Goal: Task Accomplishment & Management: Manage account settings

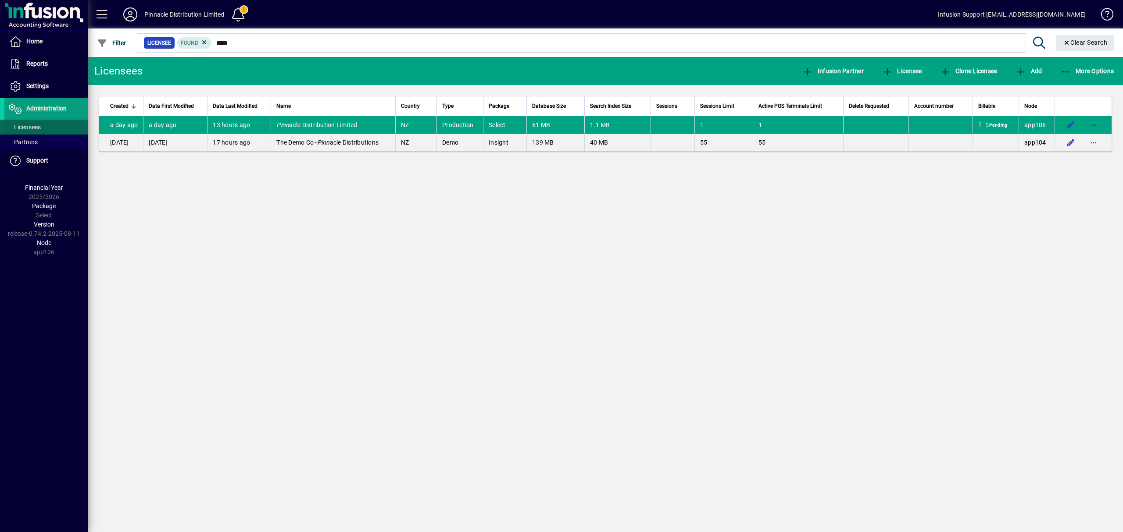
click at [32, 124] on span "Licensees" at bounding box center [25, 127] width 32 height 7
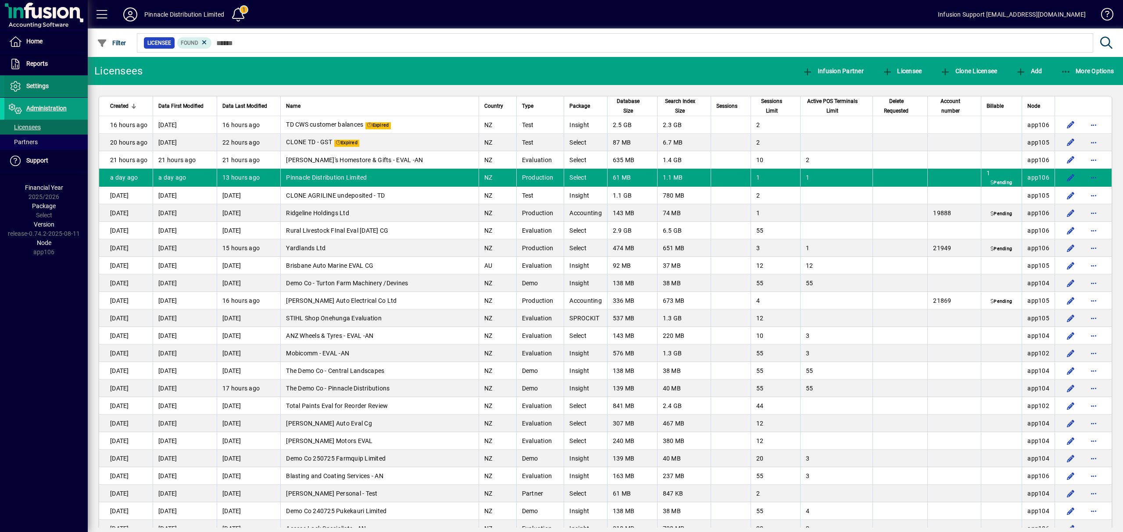
click at [41, 86] on span "Settings" at bounding box center [37, 85] width 22 height 7
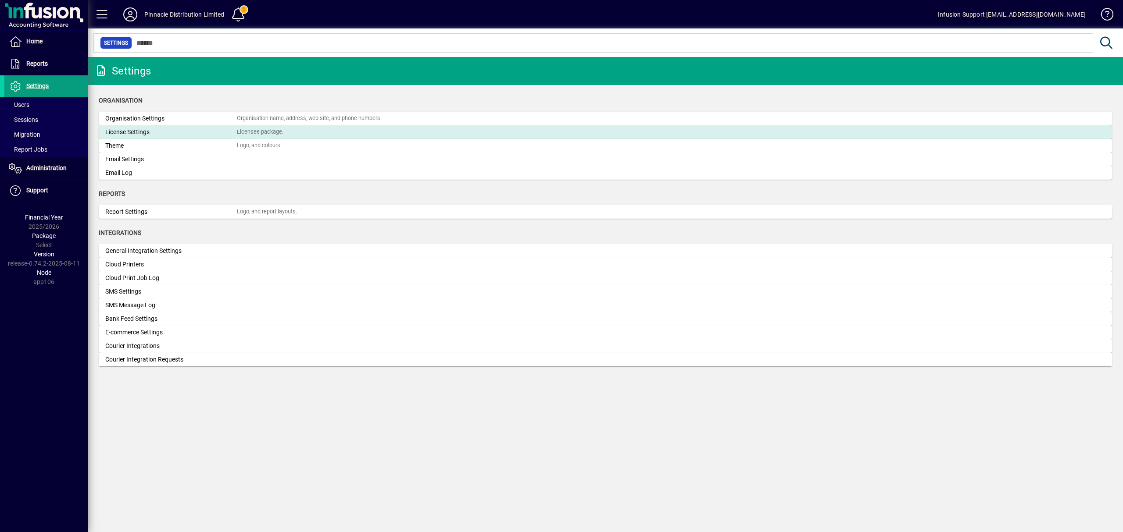
click at [257, 125] on mat-card "License Settings Licensee package." at bounding box center [605, 132] width 1013 height 14
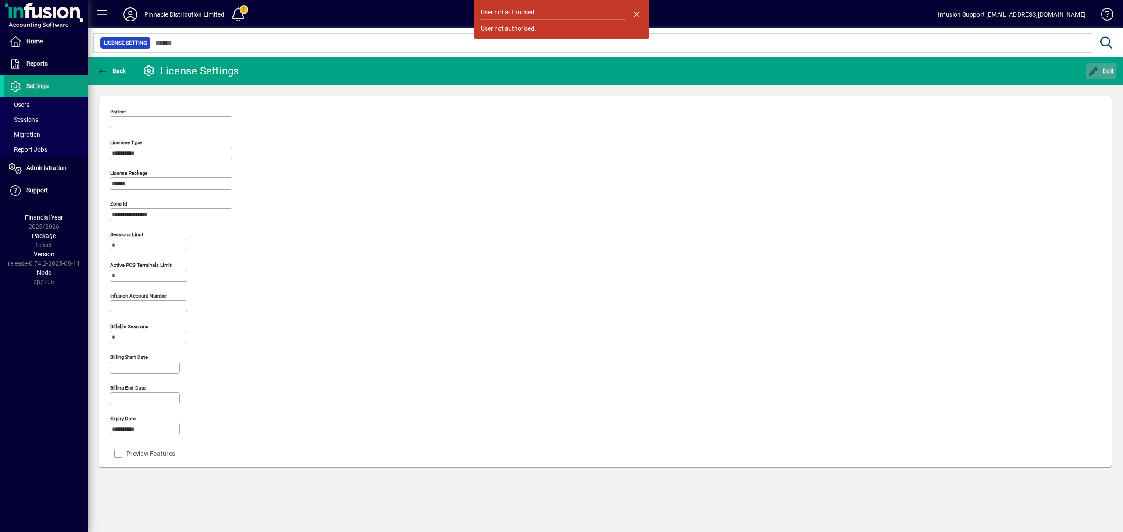
click at [1102, 71] on span "Edit" at bounding box center [1101, 71] width 26 height 7
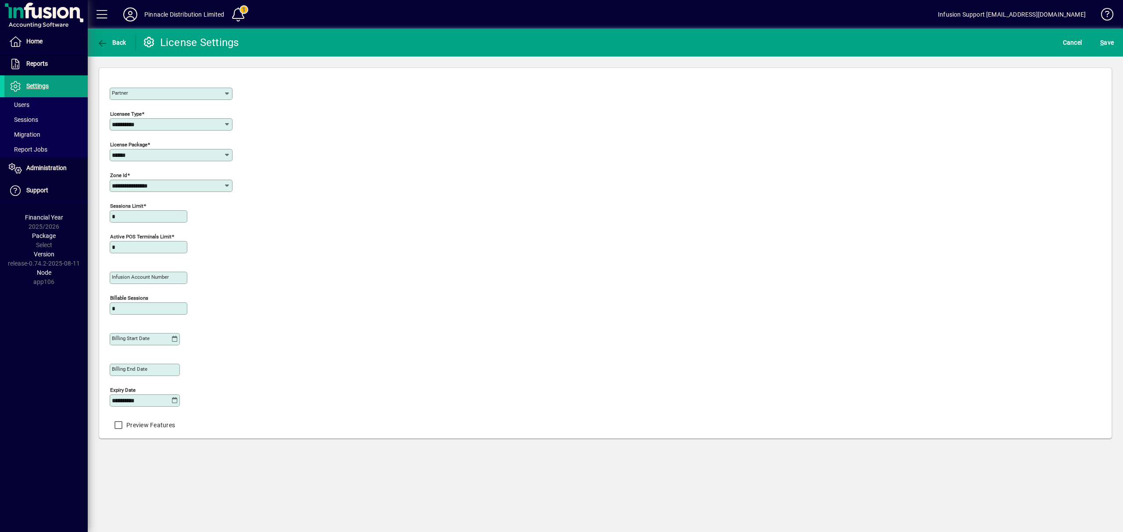
click at [227, 95] on icon at bounding box center [227, 93] width 7 height 7
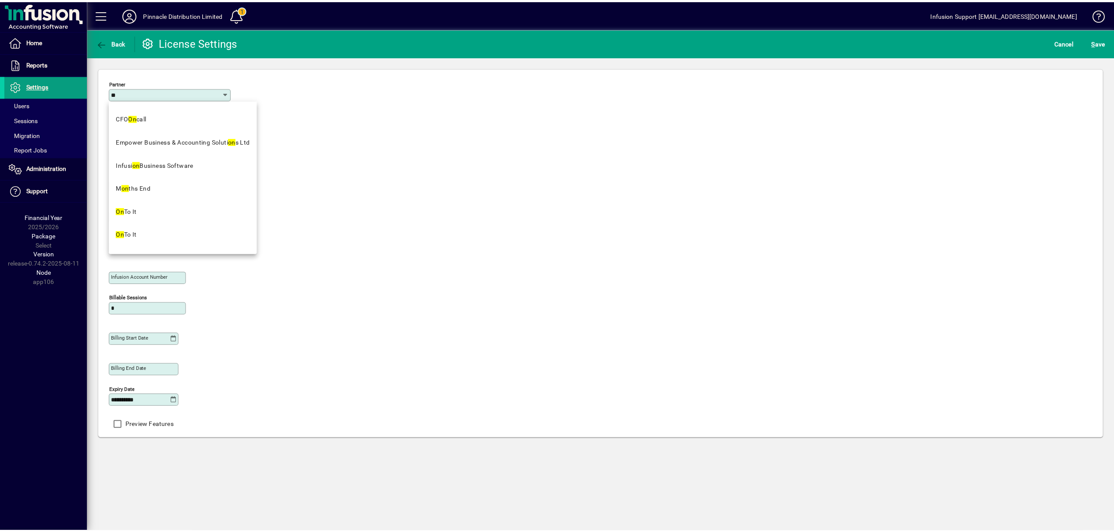
scroll to position [86, 0]
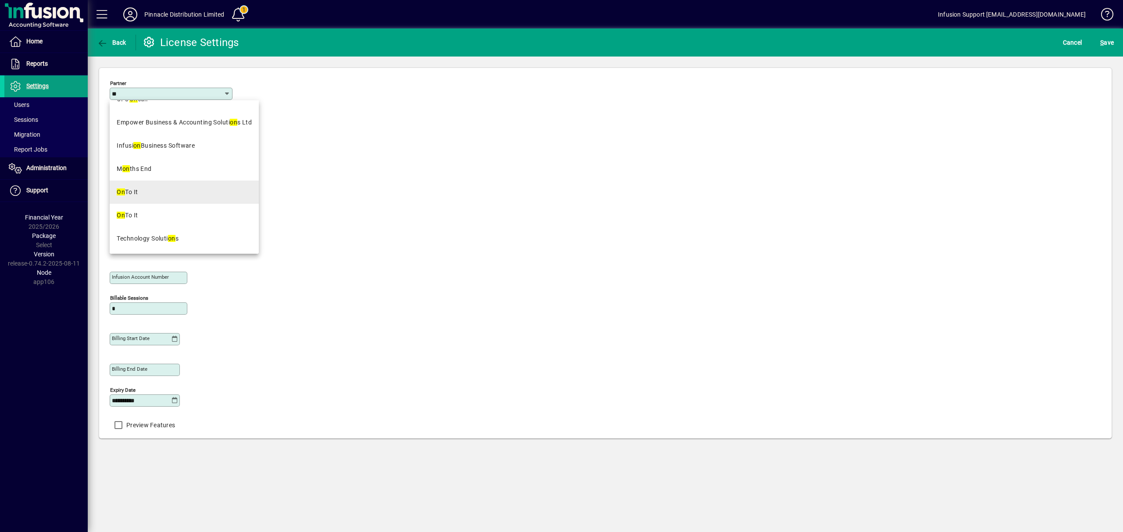
click at [134, 197] on mat-option "On To It" at bounding box center [184, 192] width 149 height 23
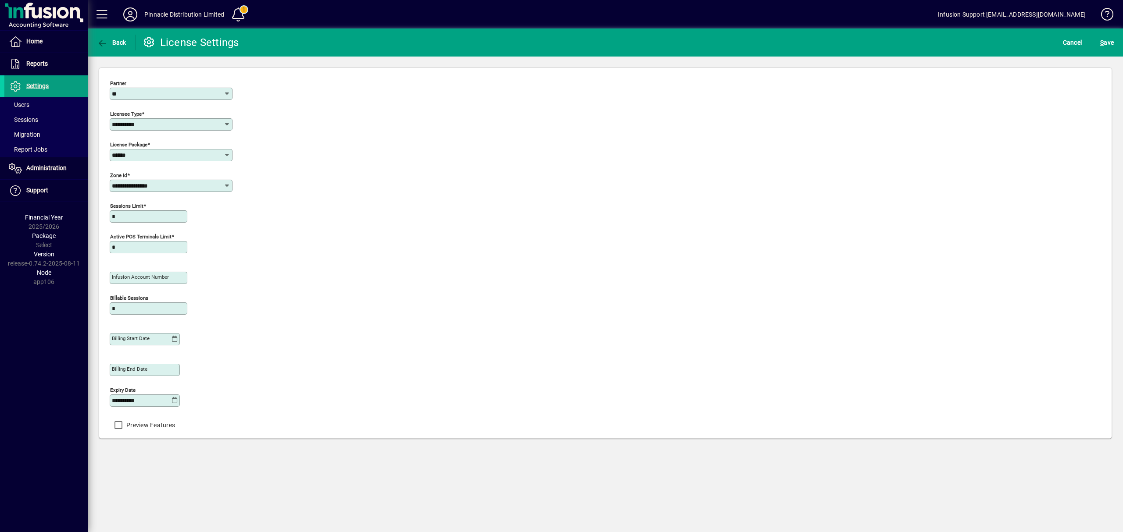
type input "********"
click at [168, 274] on label "Infusion account number" at bounding box center [140, 276] width 57 height 7
click at [168, 275] on input "Infusion account number" at bounding box center [149, 278] width 75 height 7
type input "*****"
click at [1106, 44] on span "S ave" at bounding box center [1107, 43] width 14 height 14
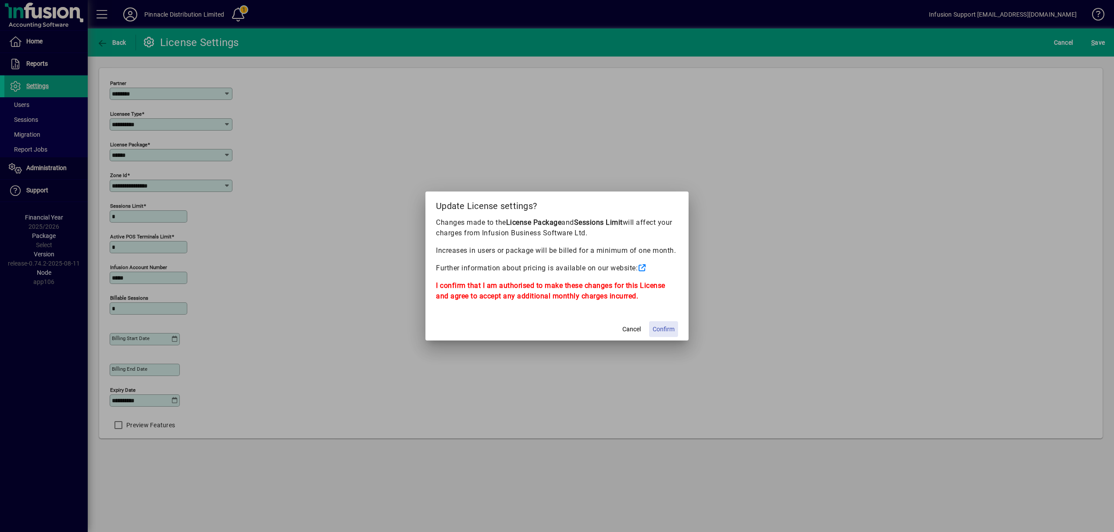
click at [668, 325] on span "Confirm" at bounding box center [664, 329] width 22 height 9
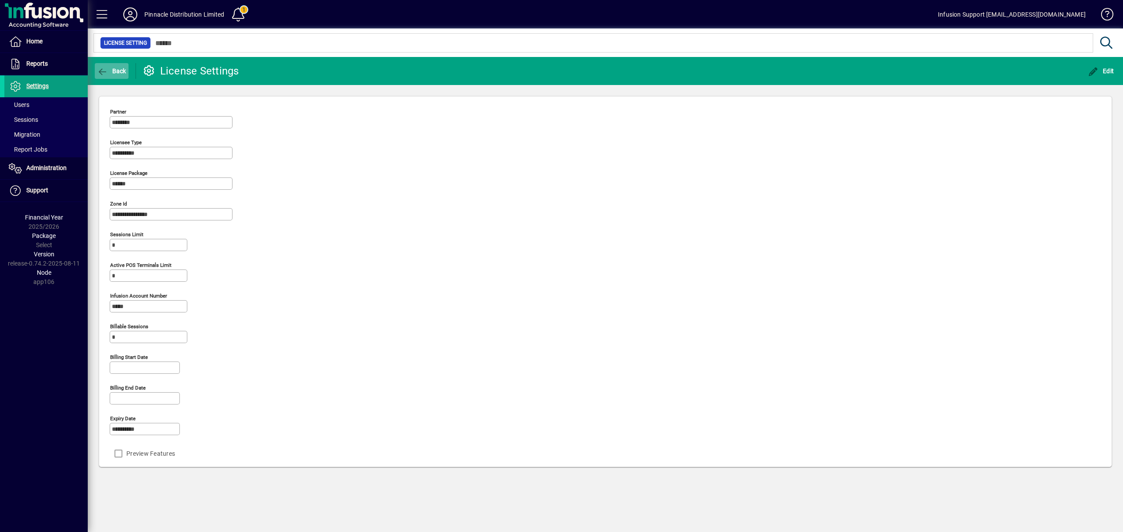
click at [100, 74] on icon "button" at bounding box center [102, 72] width 11 height 9
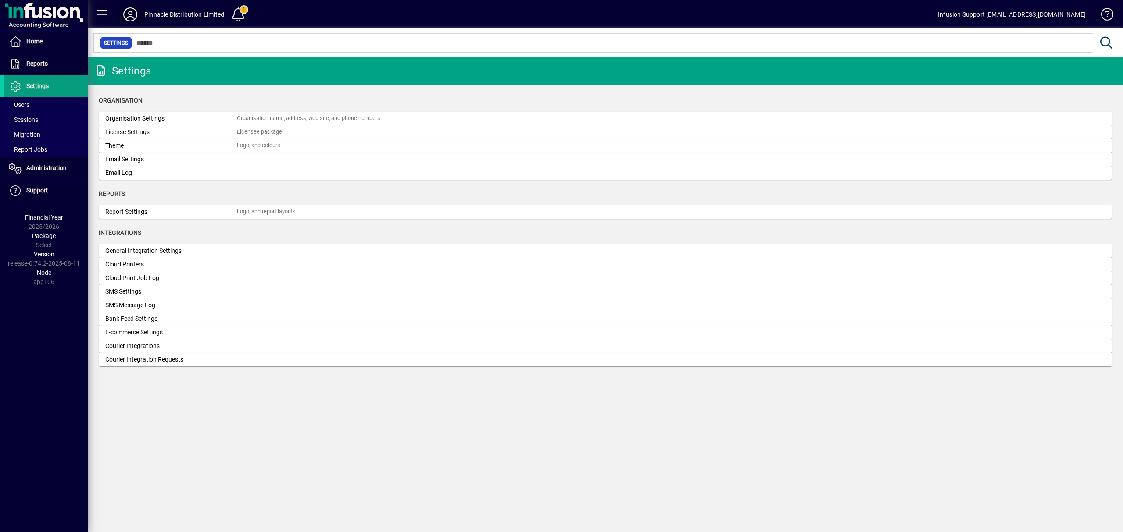
click at [130, 21] on icon at bounding box center [130, 14] width 18 height 14
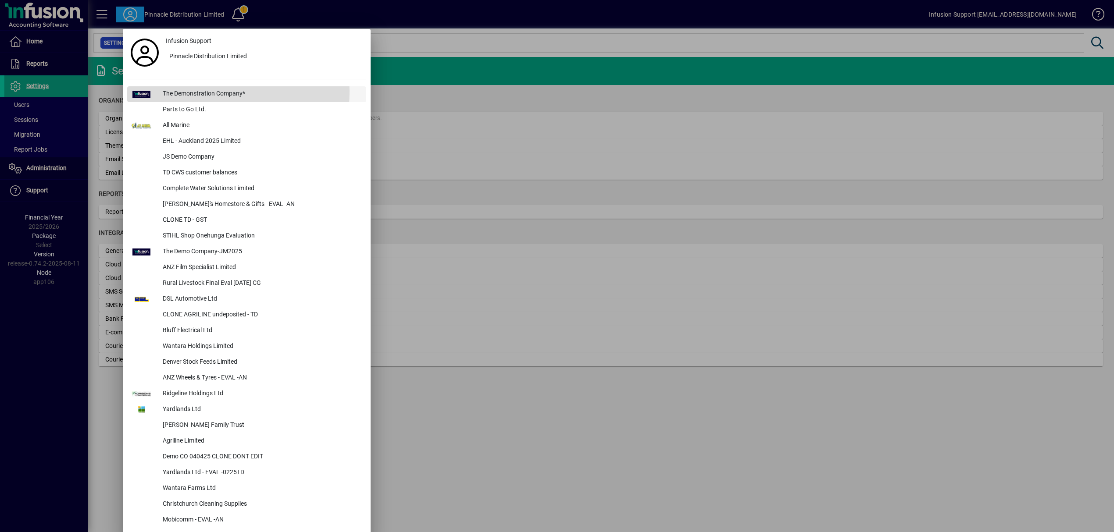
click at [182, 92] on div "The Demonstration Company*" at bounding box center [261, 94] width 211 height 16
